Goal: Transaction & Acquisition: Purchase product/service

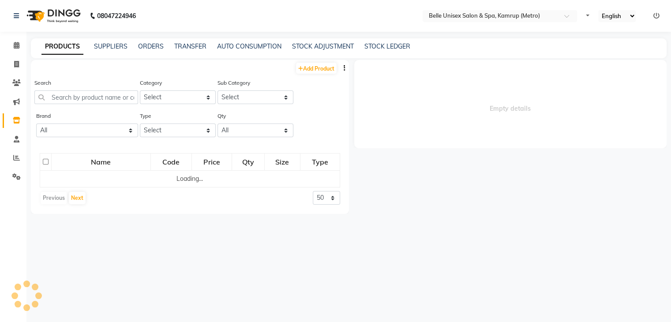
select select
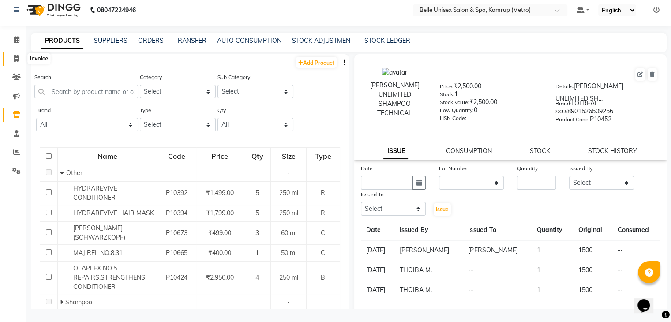
click at [18, 57] on icon at bounding box center [16, 58] width 5 height 7
select select "service"
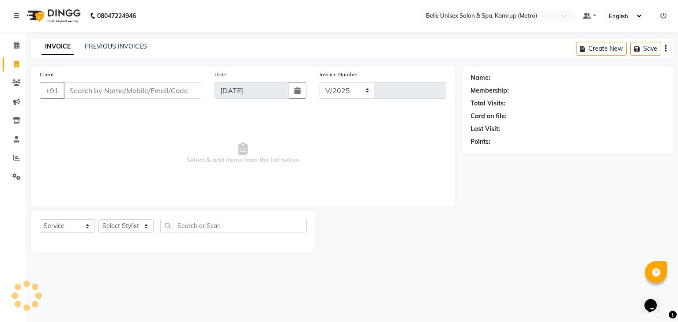
select select "7291"
type input "1093"
click at [146, 230] on select "Select Stylist ABBE Admin id [PERSON_NAME] ASEM COUNTER SALE [PERSON_NAME] [PER…" at bounding box center [125, 226] width 55 height 14
select select "88545"
click at [98, 220] on select "Select Stylist ABBE Admin id [PERSON_NAME] ASEM COUNTER SALE [PERSON_NAME] [PER…" at bounding box center [125, 226] width 55 height 14
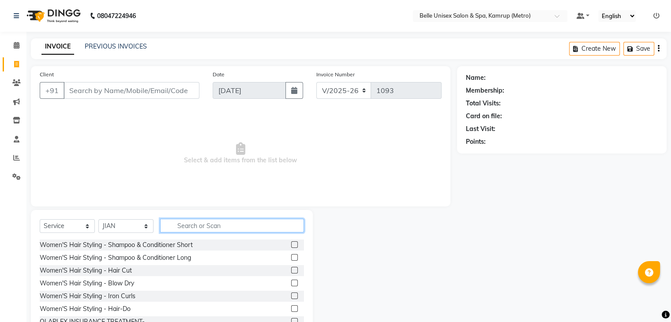
click at [226, 224] on input "text" at bounding box center [232, 226] width 144 height 14
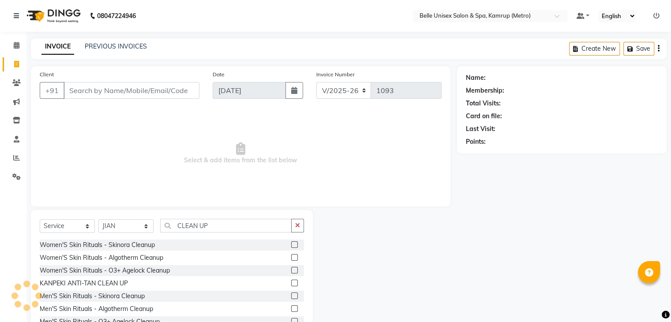
click at [224, 214] on div "Select Service Product Membership Package Voucher Prepaid Gift Card Select Styl…" at bounding box center [172, 275] width 282 height 130
click at [225, 216] on div "Select Service Product Membership Package Voucher Prepaid Gift Card Select Styl…" at bounding box center [172, 275] width 282 height 130
click at [224, 228] on input "CLEAN UP" at bounding box center [226, 226] width 132 height 14
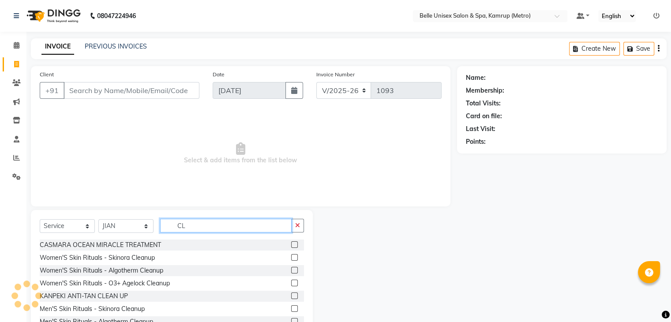
type input "C"
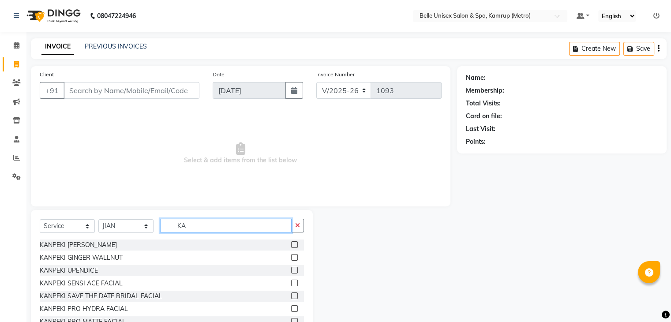
type input "K"
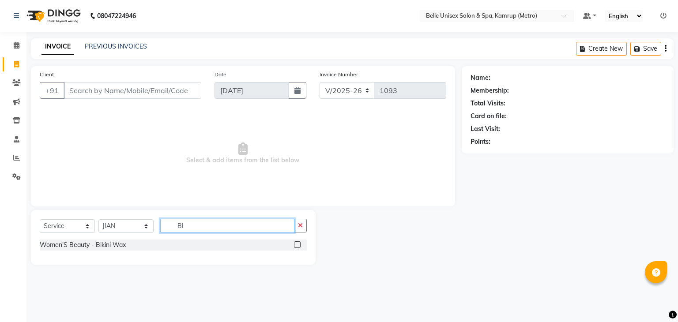
type input "B"
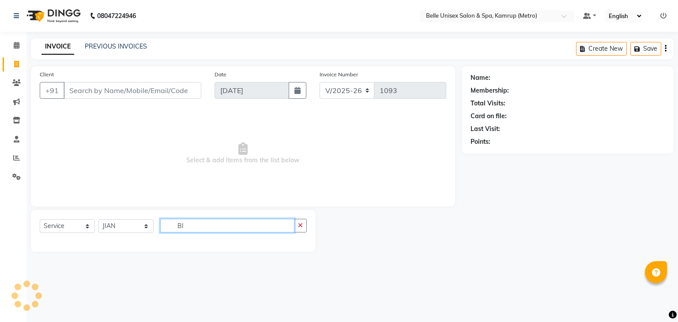
type input "B"
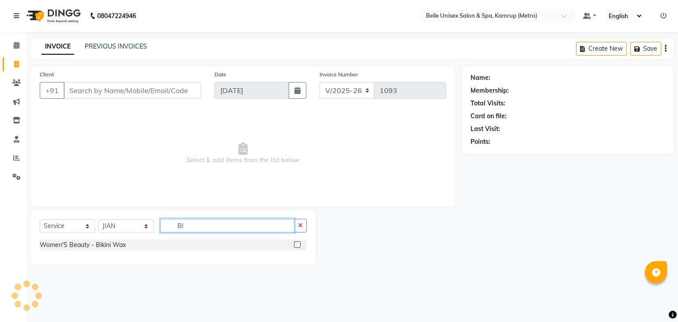
type input "B"
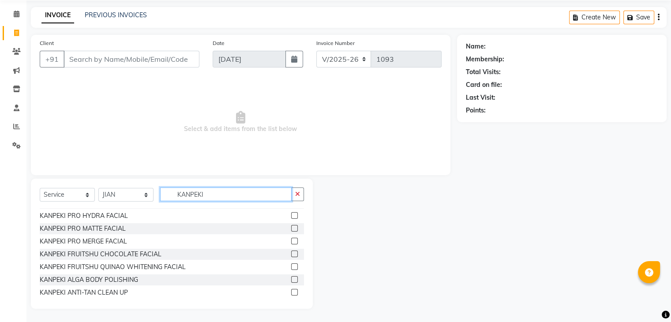
scroll to position [65, 0]
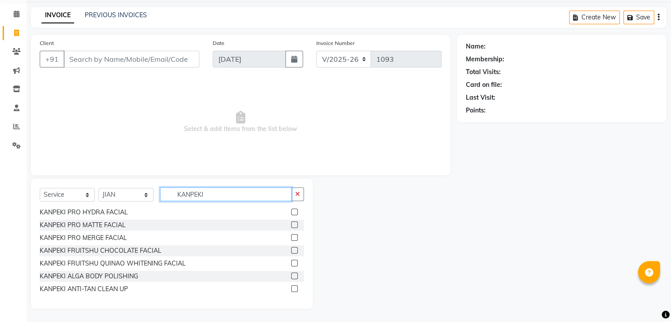
type input "KANPEKI"
click at [291, 290] on label at bounding box center [294, 289] width 7 height 7
click at [291, 290] on input "checkbox" at bounding box center [294, 289] width 6 height 6
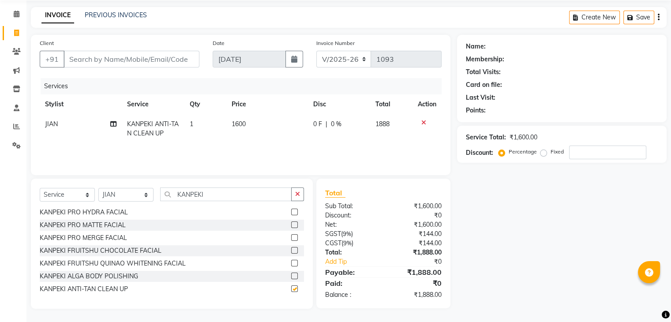
checkbox input "false"
click at [224, 194] on input "KANPEKI" at bounding box center [226, 195] width 132 height 14
type input "K"
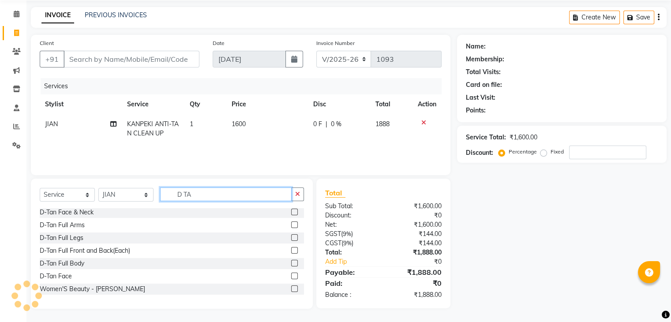
scroll to position [1, 0]
type input "D TAN"
click at [291, 276] on label at bounding box center [294, 276] width 7 height 7
click at [291, 276] on input "checkbox" at bounding box center [294, 277] width 6 height 6
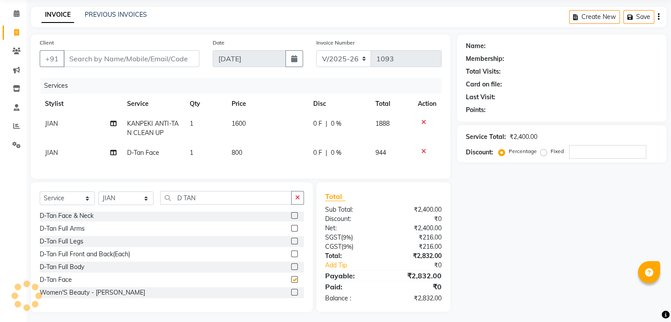
checkbox input "false"
click at [215, 202] on input "D TAN" at bounding box center [226, 198] width 132 height 14
type input "D"
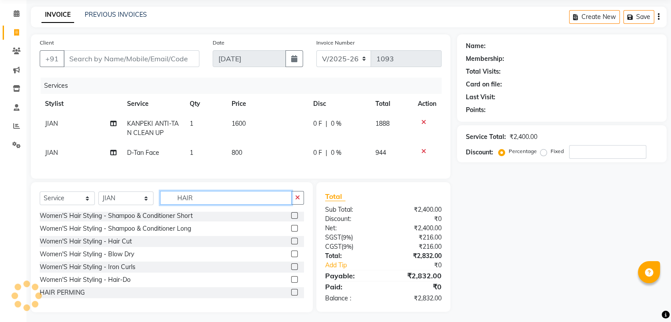
type input "HAIR"
click at [291, 244] on label at bounding box center [294, 241] width 7 height 7
click at [291, 244] on input "checkbox" at bounding box center [294, 242] width 6 height 6
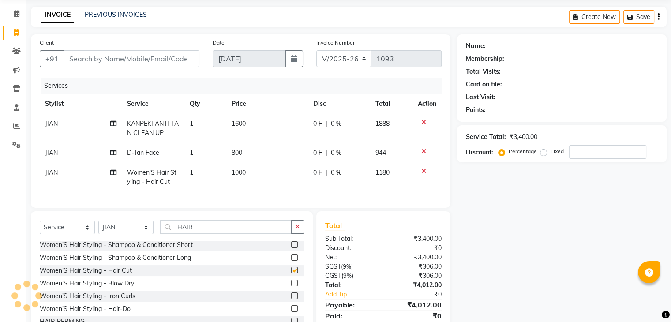
checkbox input "false"
click at [237, 234] on input "HAIR" at bounding box center [226, 227] width 132 height 14
type input "H"
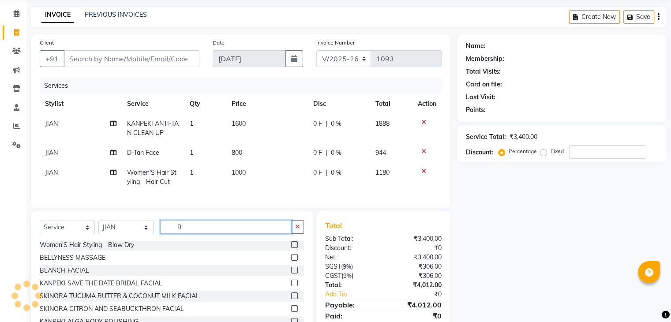
scroll to position [0, 0]
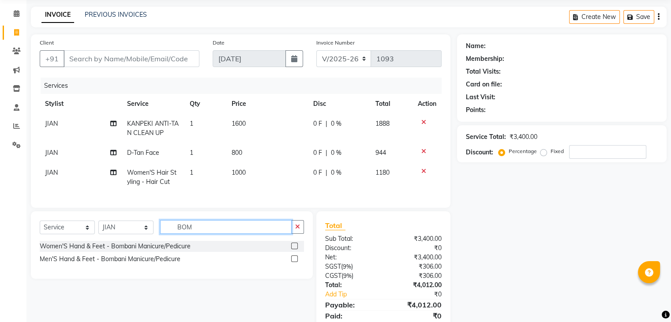
type input "BOM"
click at [297, 249] on label at bounding box center [294, 246] width 7 height 7
click at [297, 249] on input "checkbox" at bounding box center [294, 247] width 6 height 6
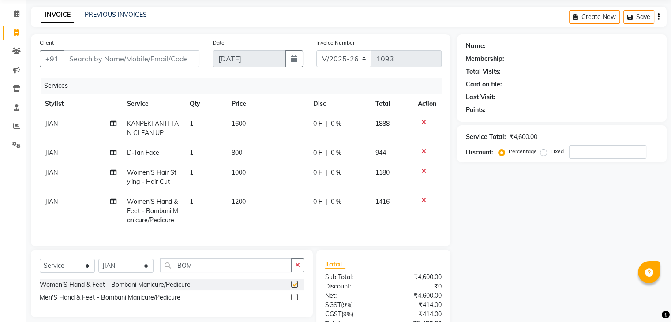
checkbox input "false"
click at [58, 198] on td "JIAN" at bounding box center [81, 211] width 82 height 38
select select "88545"
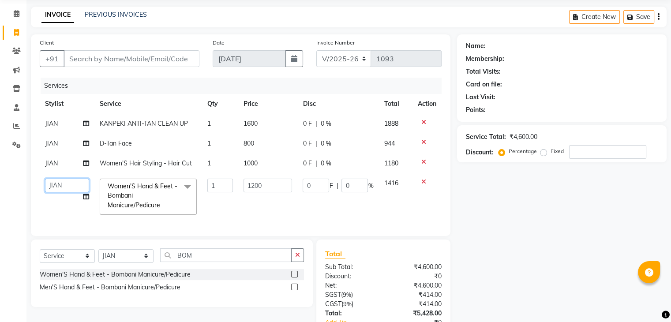
click at [78, 185] on select "ABBE Admin id [PERSON_NAME] ASEM COUNTER SALE [PERSON_NAME] [PERSON_NAME](HK) P…" at bounding box center [67, 186] width 44 height 14
select select "82274"
click at [67, 164] on td "JIAN" at bounding box center [67, 164] width 55 height 20
select select "88545"
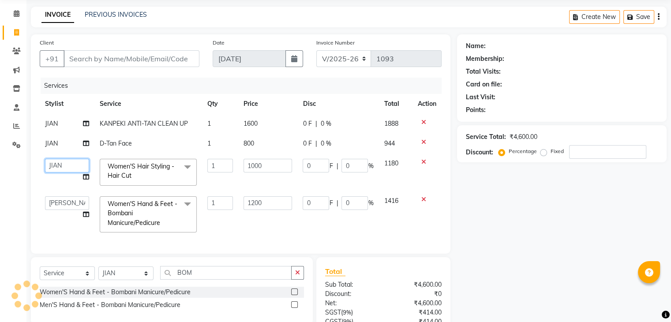
click at [67, 163] on select "ABBE Admin id [PERSON_NAME] ASEM COUNTER SALE [PERSON_NAME] [PERSON_NAME](HK) P…" at bounding box center [67, 166] width 44 height 14
select select "82302"
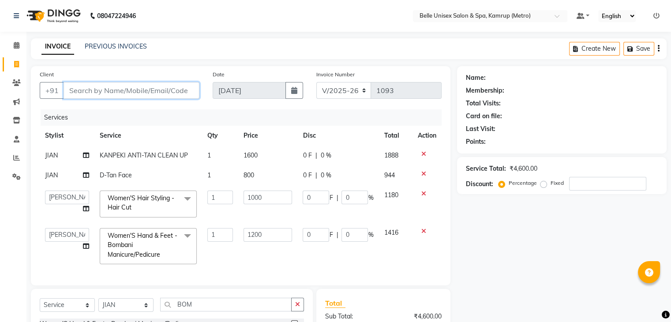
click at [141, 90] on input "Client" at bounding box center [132, 90] width 136 height 17
type input "8"
type input "0"
type input "8638934932"
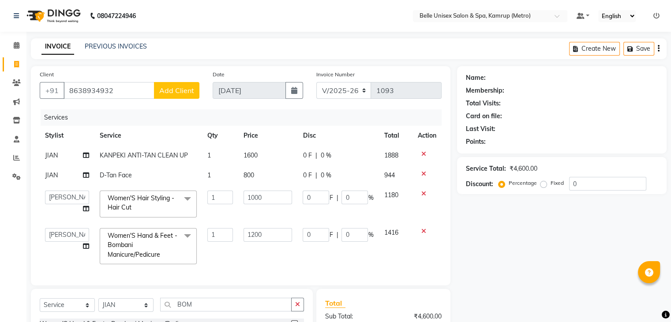
click at [188, 91] on span "Add Client" at bounding box center [176, 90] width 35 height 9
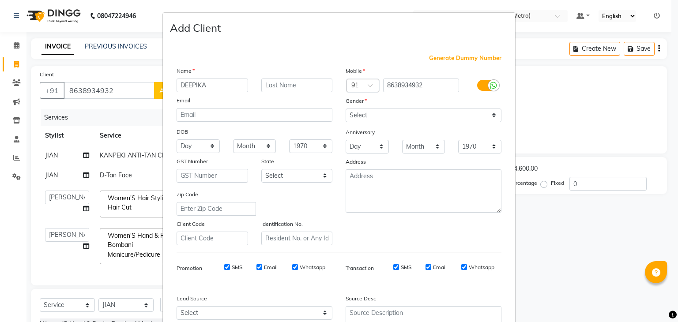
type input "DEEPIKA"
click at [312, 86] on input "text" at bounding box center [296, 86] width 71 height 14
type input "[PERSON_NAME]"
click at [485, 115] on select "Select [DEMOGRAPHIC_DATA] [DEMOGRAPHIC_DATA] Other Prefer Not To Say" at bounding box center [424, 116] width 156 height 14
select select "[DEMOGRAPHIC_DATA]"
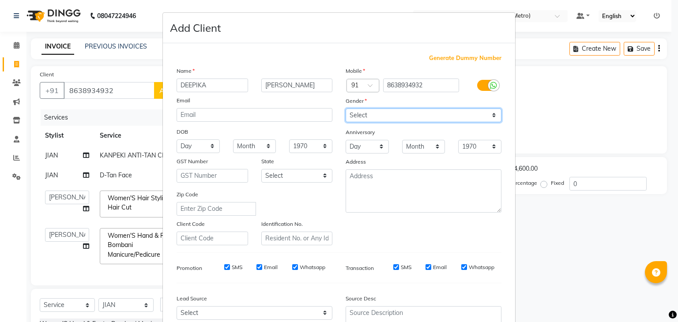
click at [346, 109] on select "Select [DEMOGRAPHIC_DATA] [DEMOGRAPHIC_DATA] Other Prefer Not To Say" at bounding box center [424, 116] width 156 height 14
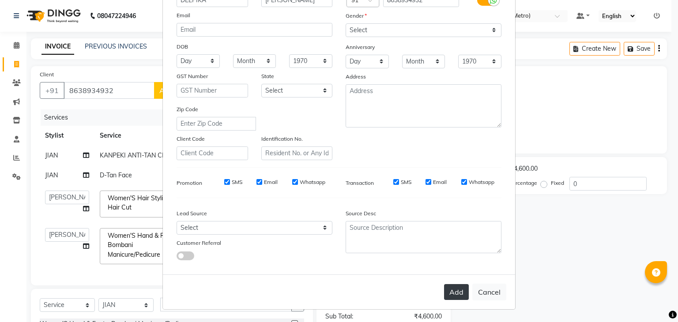
click at [458, 292] on button "Add" at bounding box center [456, 292] width 25 height 16
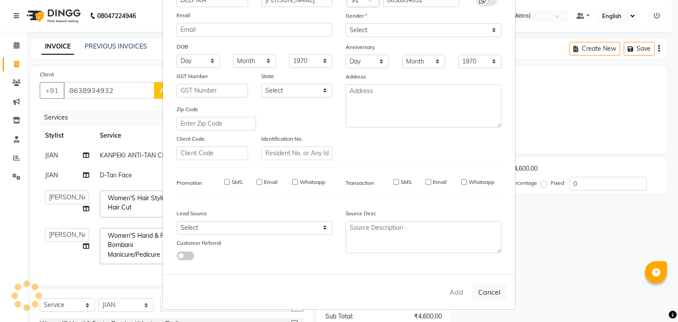
type input "86******32"
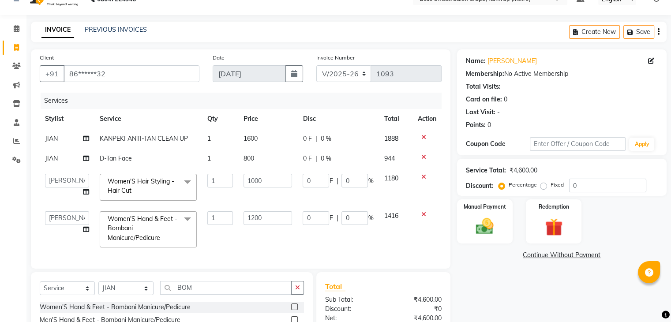
scroll to position [0, 0]
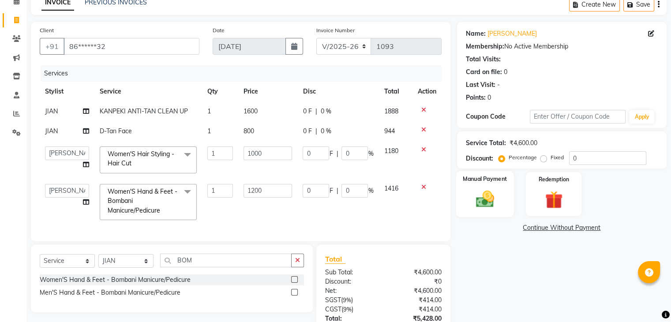
click at [481, 201] on img at bounding box center [485, 199] width 30 height 21
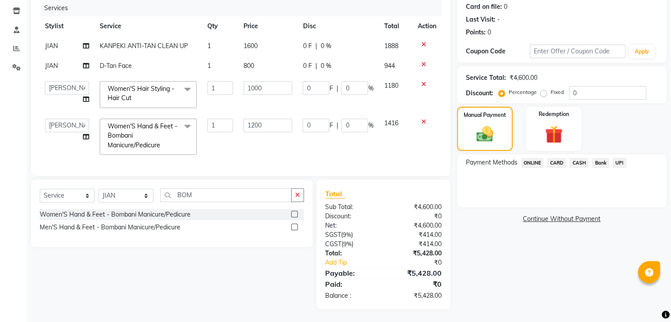
scroll to position [117, 0]
click at [491, 124] on img at bounding box center [485, 134] width 28 height 20
click at [491, 128] on img at bounding box center [485, 134] width 28 height 20
click at [534, 158] on span "ONLINE" at bounding box center [532, 163] width 23 height 10
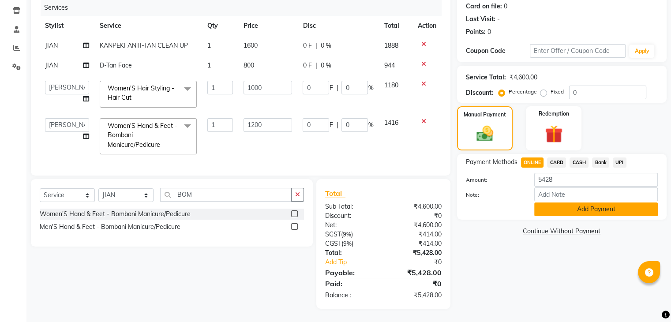
click at [569, 205] on button "Add Payment" at bounding box center [596, 210] width 124 height 14
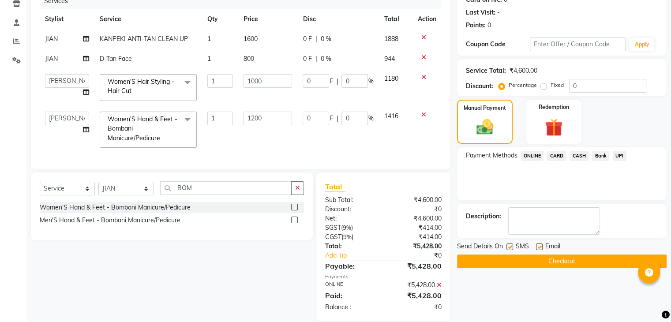
click at [566, 260] on button "Checkout" at bounding box center [562, 262] width 210 height 14
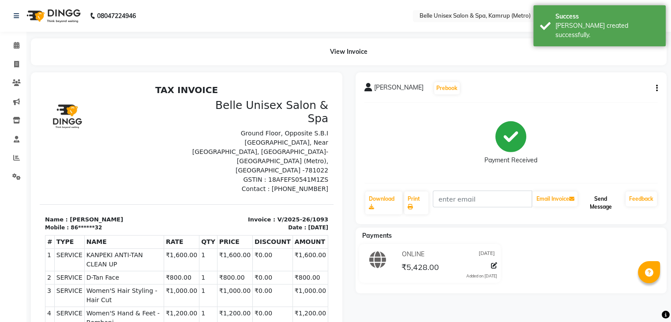
click at [608, 205] on button "Send Message" at bounding box center [600, 203] width 43 height 23
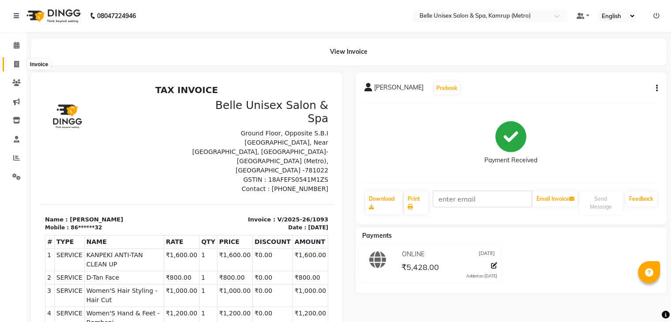
click at [20, 66] on span at bounding box center [16, 65] width 15 height 10
select select "service"
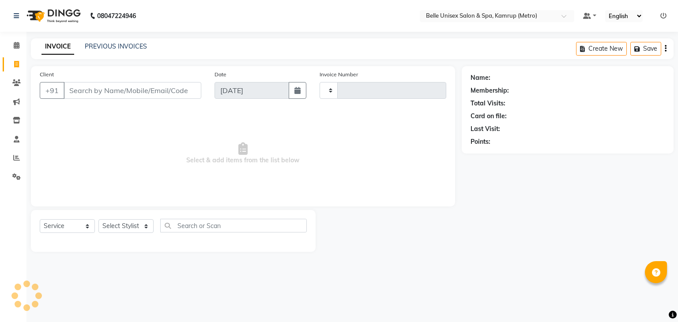
type input "1094"
select select "7291"
